Goal: Find specific page/section: Find specific page/section

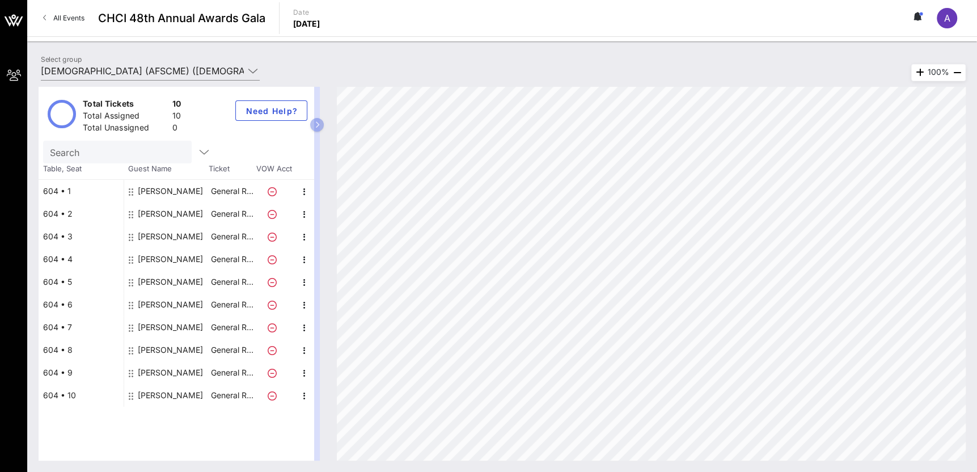
click at [171, 287] on div "[PERSON_NAME]" at bounding box center [170, 281] width 65 height 23
